Goal: Task Accomplishment & Management: Use online tool/utility

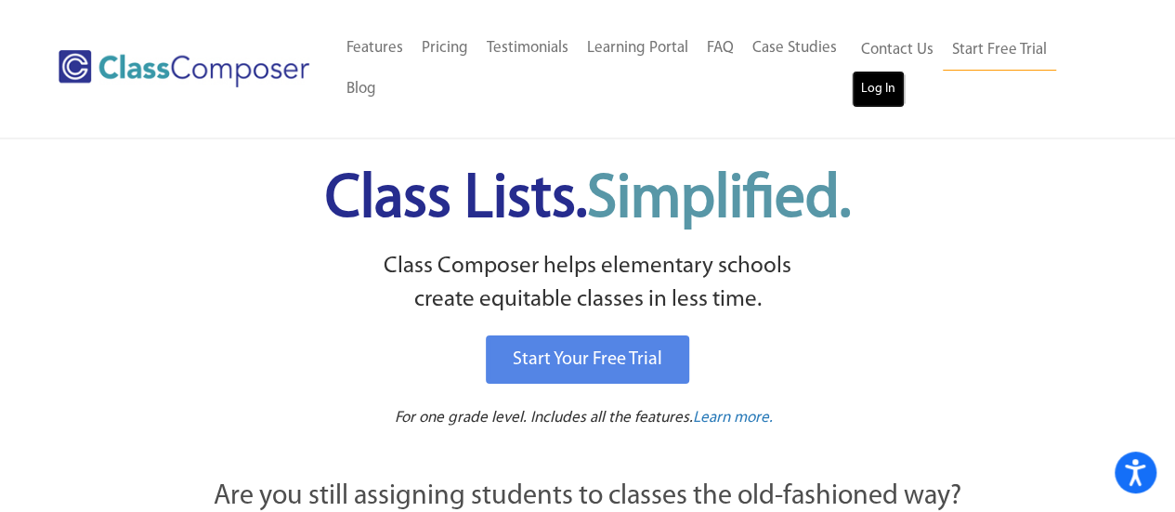
click at [884, 99] on link "Log In" at bounding box center [878, 89] width 53 height 37
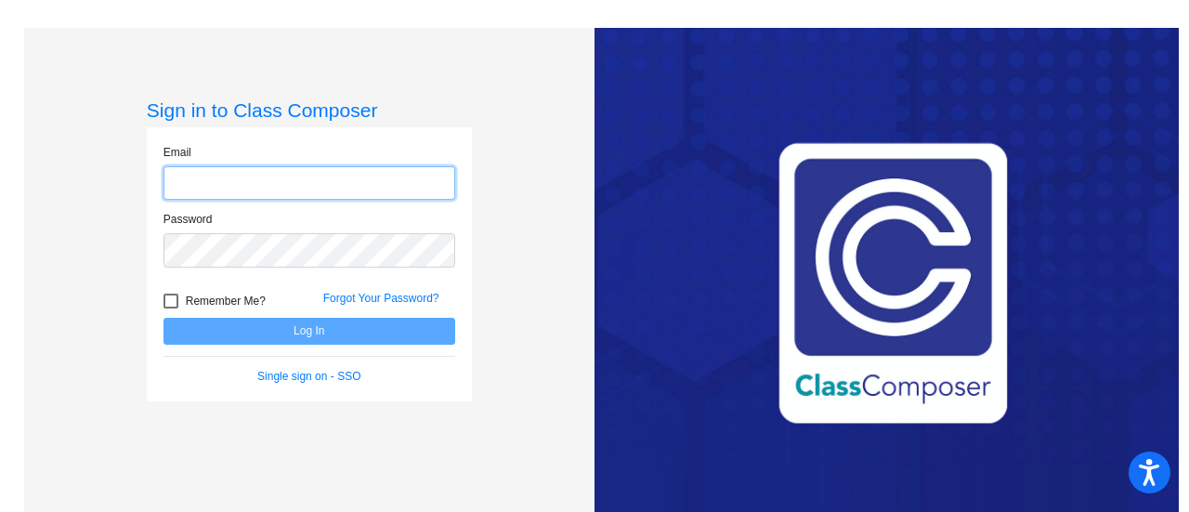
type input "[EMAIL_ADDRESS][DOMAIN_NAME]"
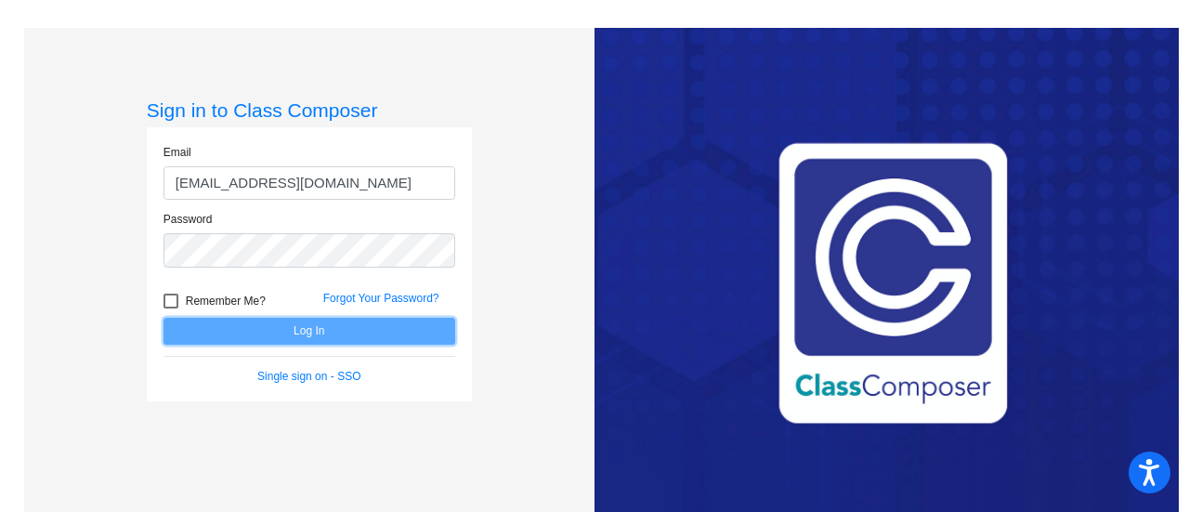
click at [321, 331] on button "Log In" at bounding box center [310, 331] width 292 height 27
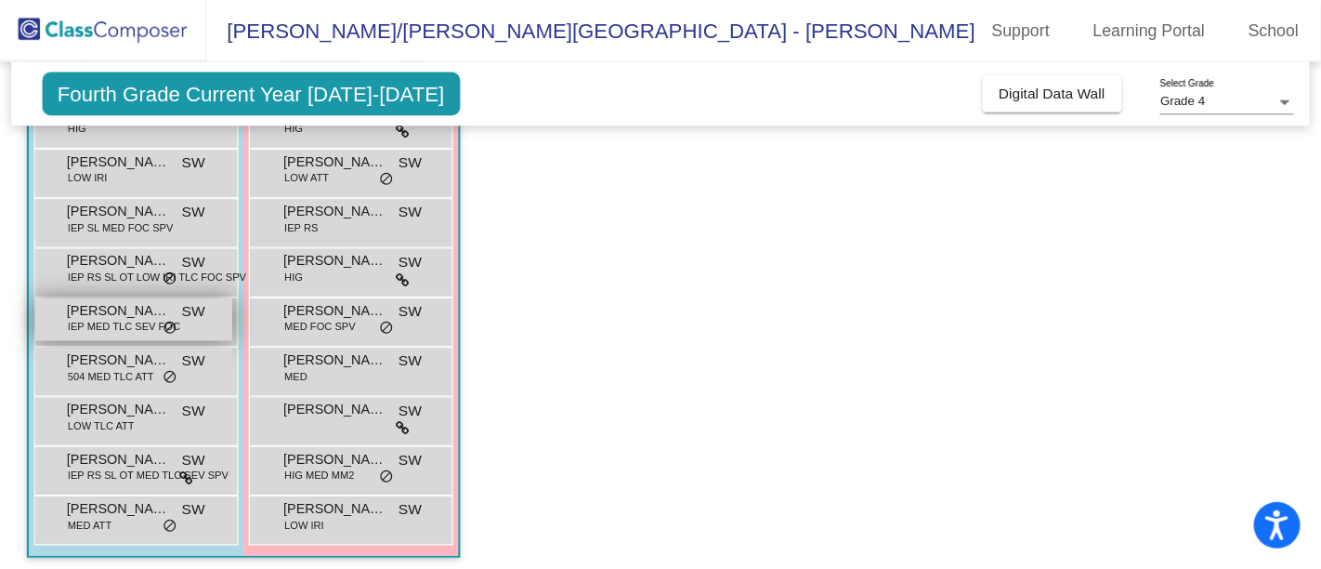
scroll to position [297, 0]
click at [159, 282] on div "[PERSON_NAME] IEP MED TLC SEV FOC SW lock do_not_disturb_alt" at bounding box center [120, 288] width 177 height 38
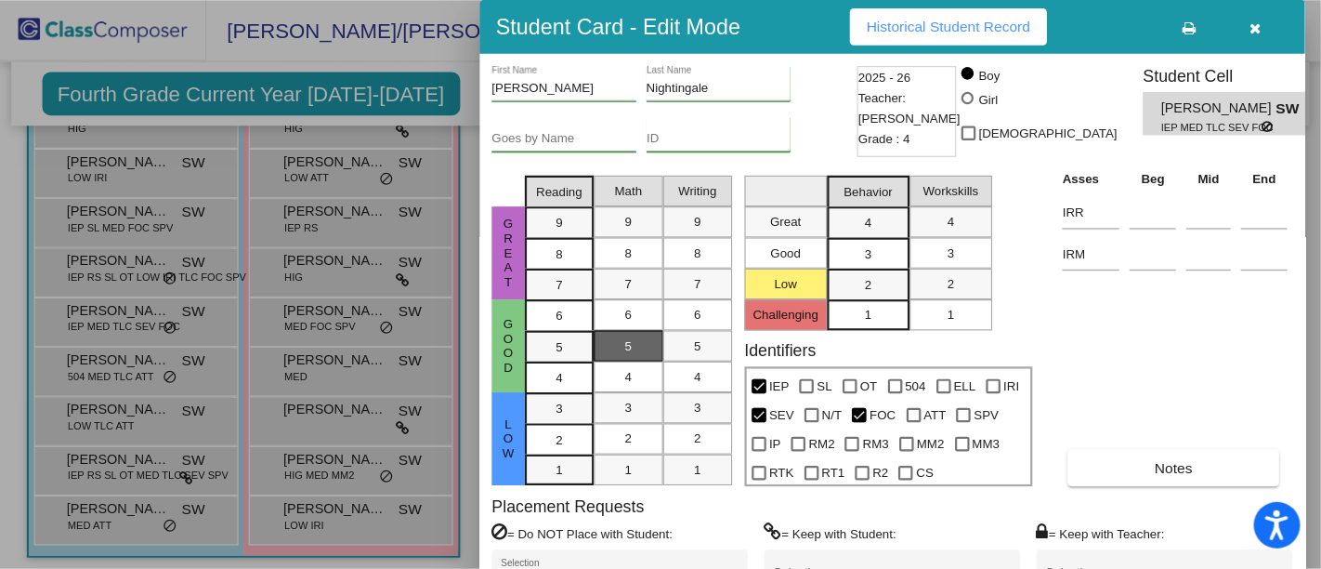
scroll to position [246, 0]
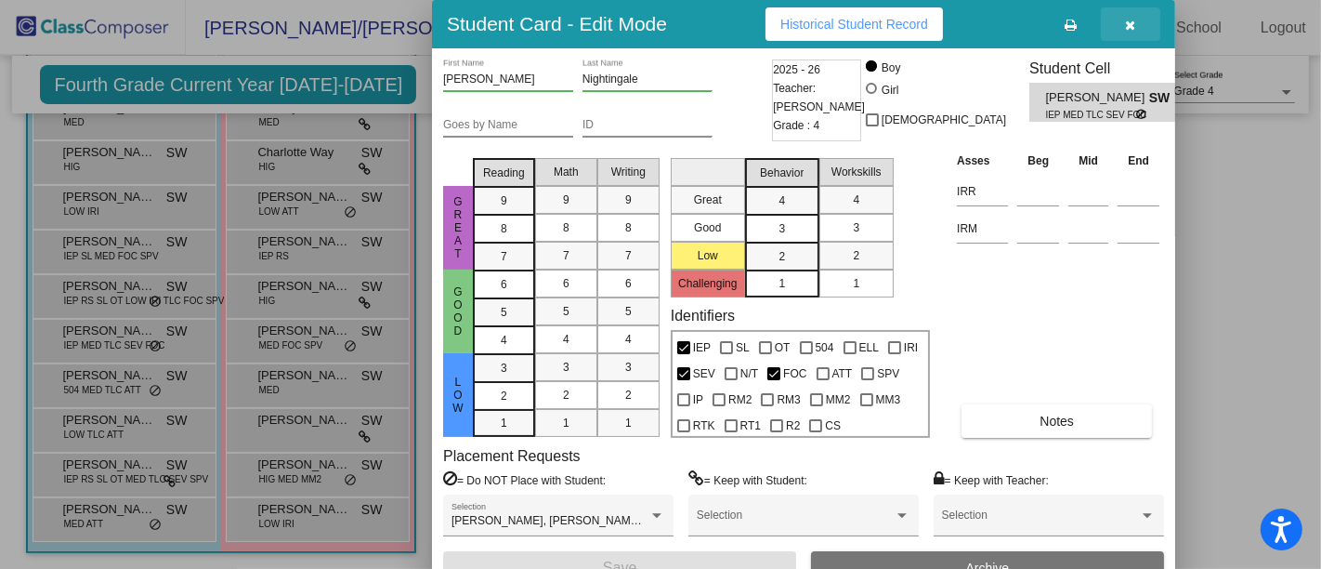
click at [1136, 34] on button "button" at bounding box center [1130, 23] width 59 height 33
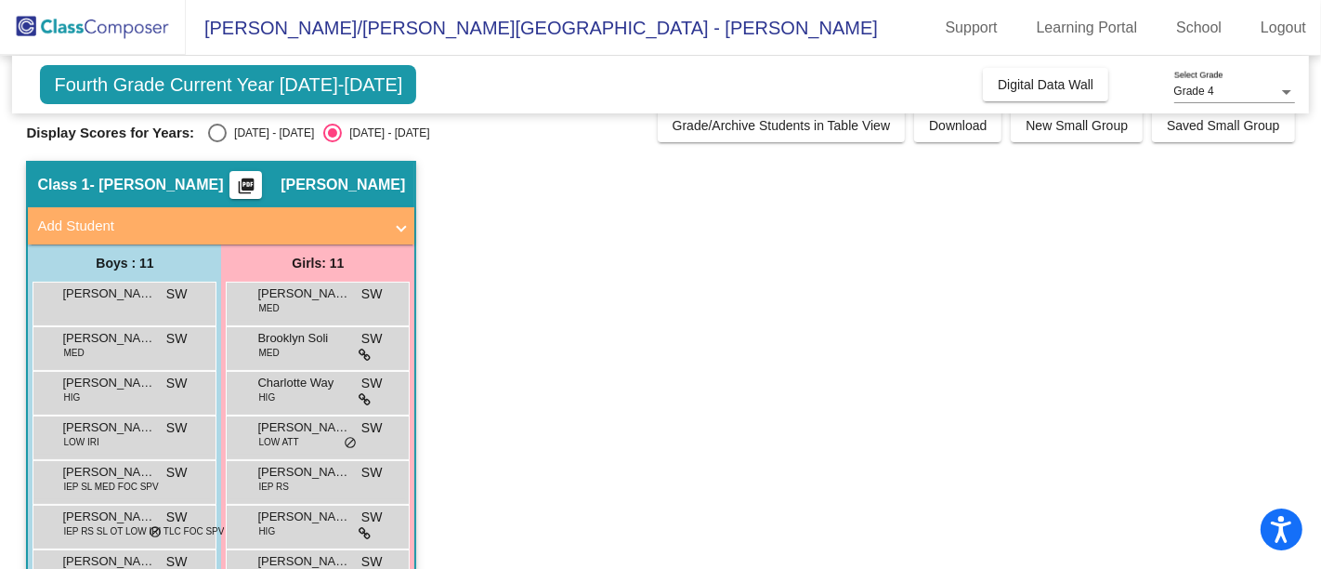
scroll to position [0, 0]
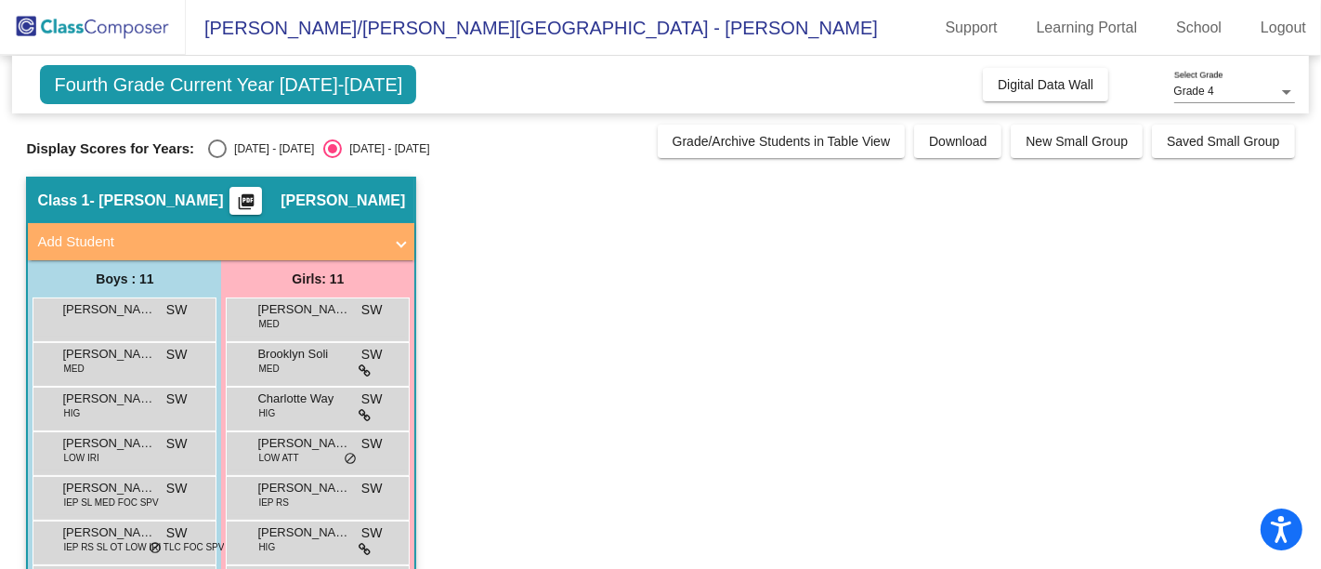
click at [220, 148] on div "Select an option" at bounding box center [217, 148] width 19 height 19
click at [217, 158] on input "[DATE] - [DATE]" at bounding box center [216, 158] width 1 height 1
radio input "true"
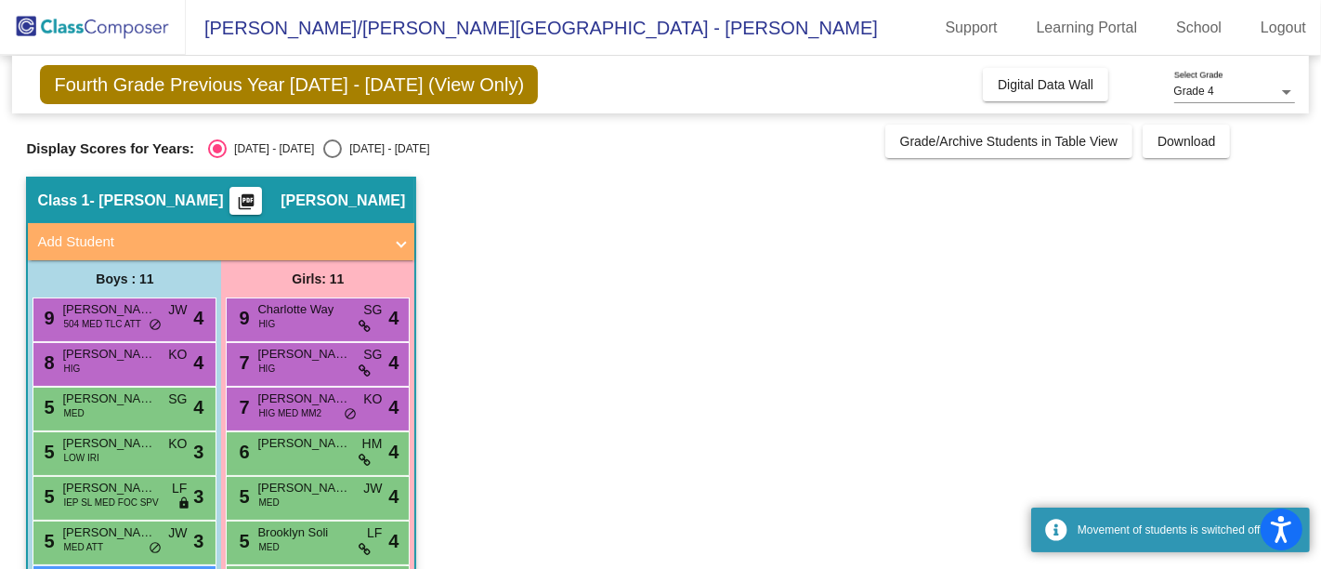
scroll to position [246, 0]
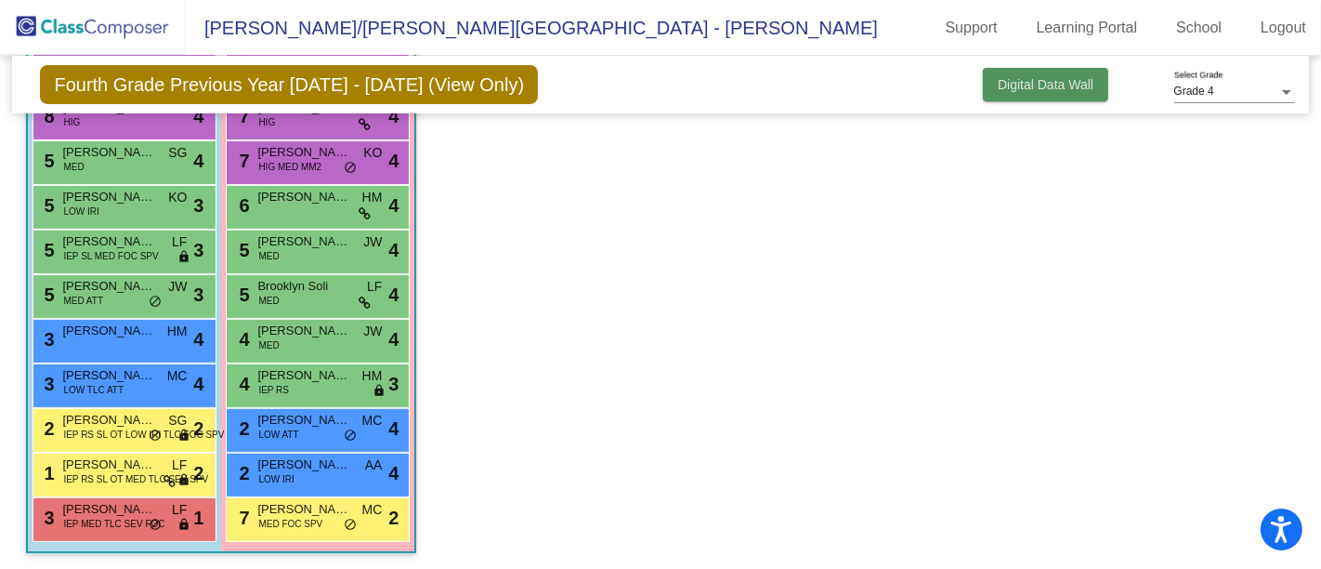
click at [1044, 87] on span "Digital Data Wall" at bounding box center [1046, 84] width 96 height 15
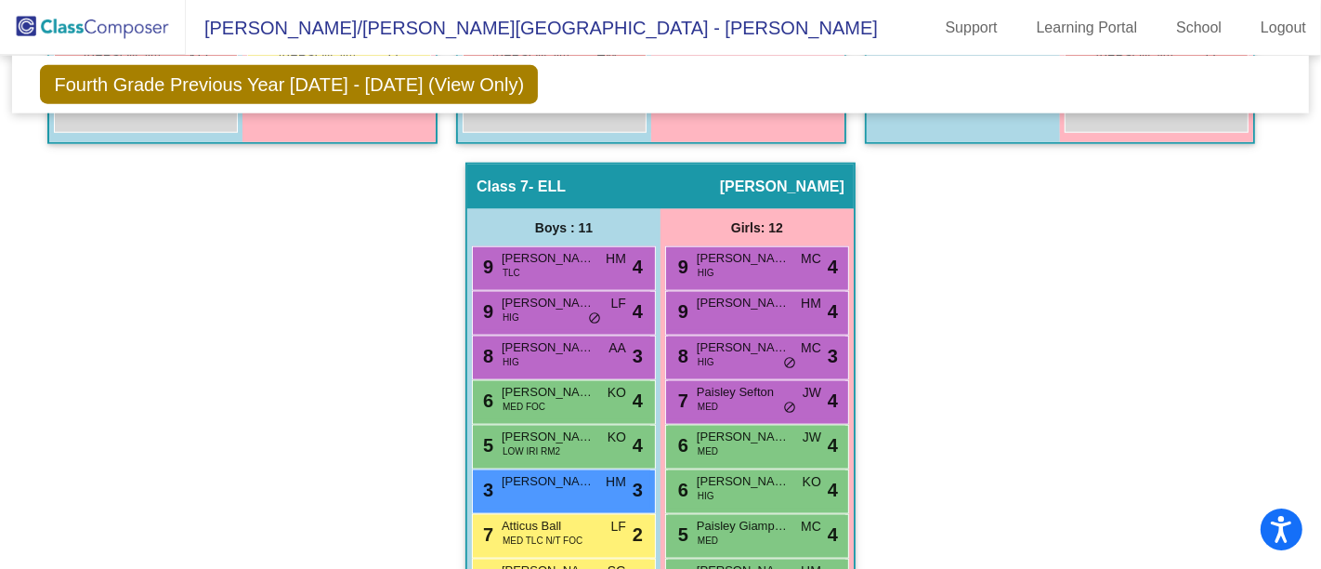
scroll to position [2001, 0]
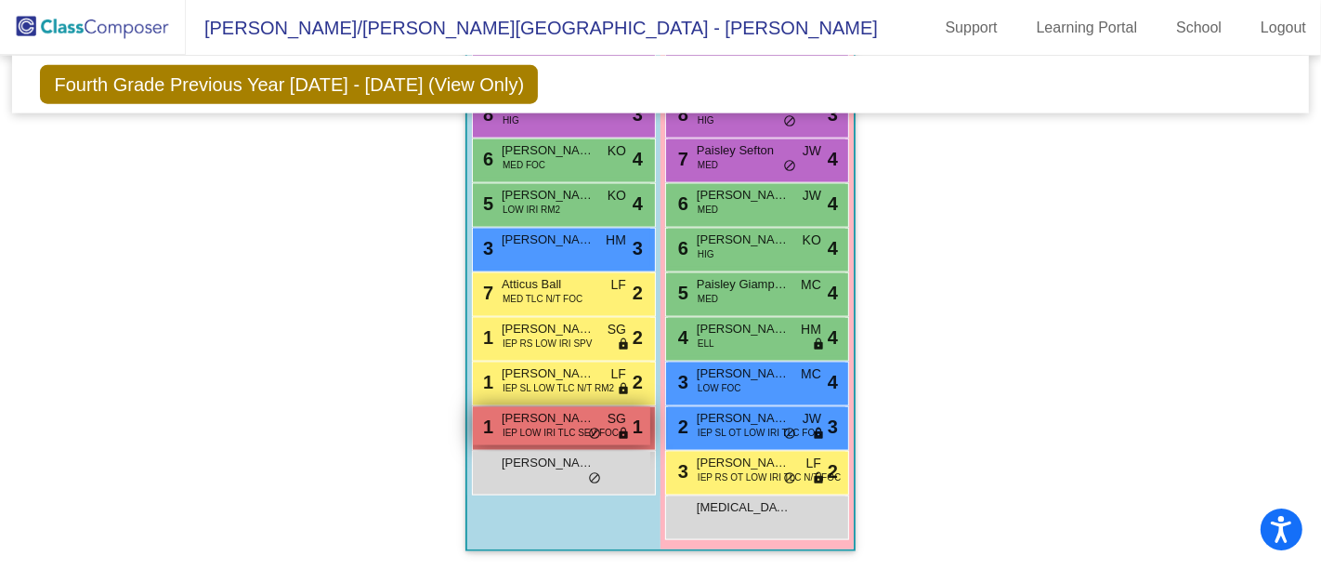
click at [544, 426] on span "IEP LOW IRI TLC SEV FOC" at bounding box center [561, 433] width 116 height 14
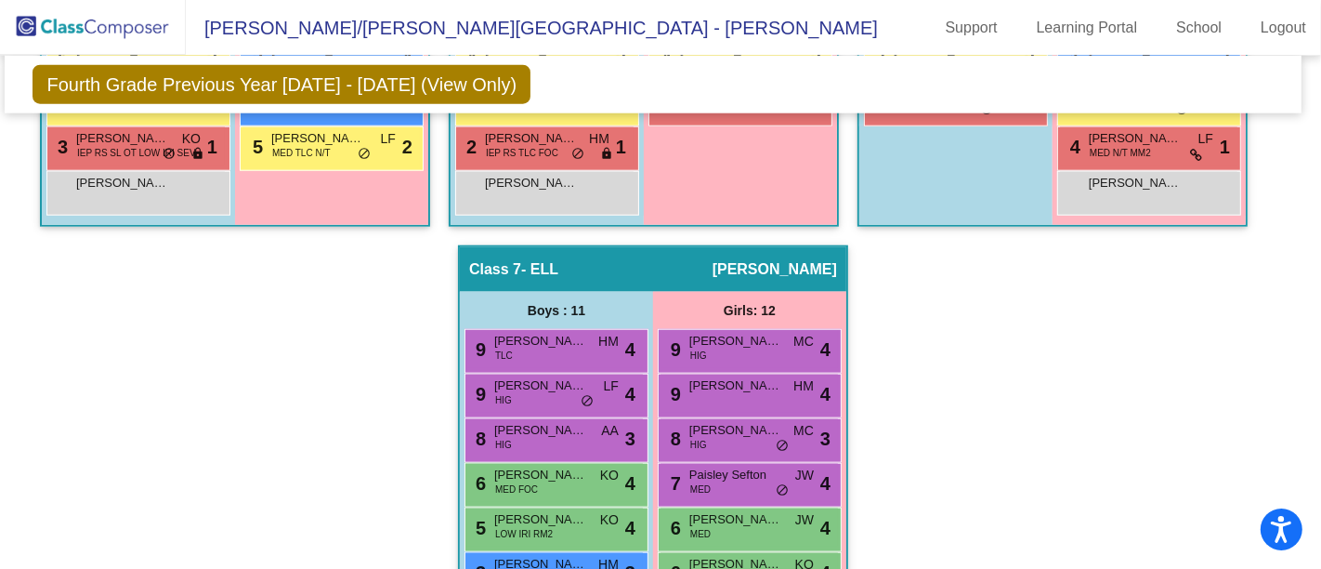
scroll to position [1679, 7]
